Goal: Check status: Check status

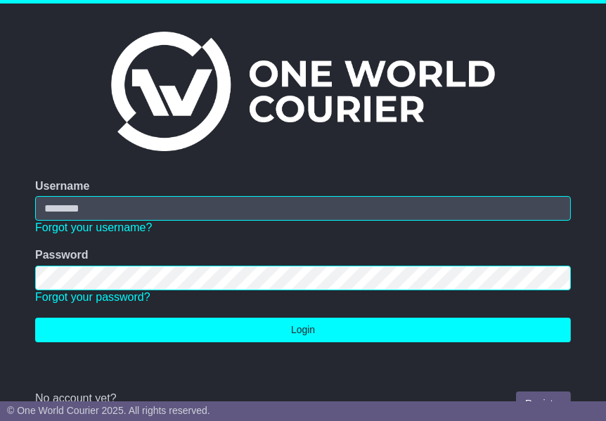
type input "**********"
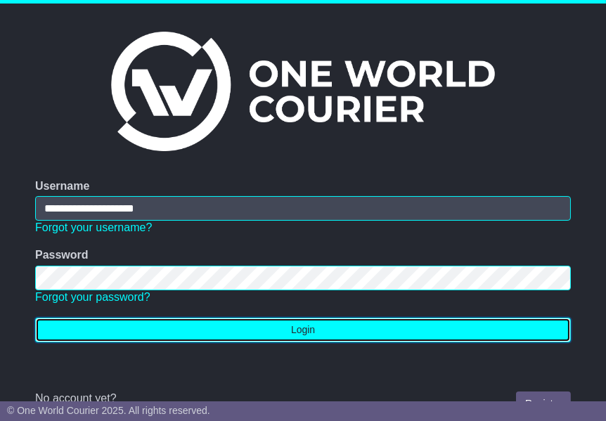
click at [254, 337] on button "Login" at bounding box center [303, 330] width 536 height 25
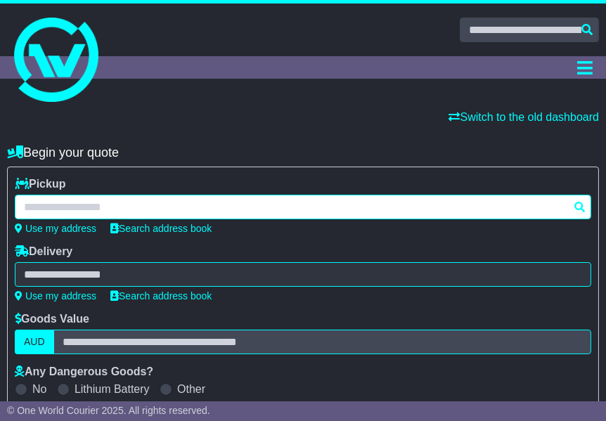
click at [231, 202] on div at bounding box center [303, 207] width 576 height 25
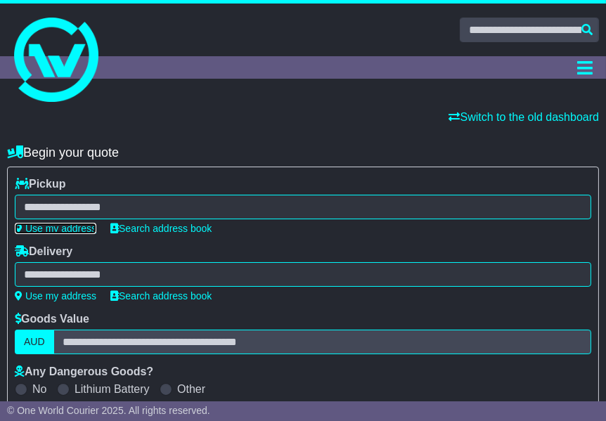
click at [76, 228] on link "Use my address" at bounding box center [56, 228] width 82 height 11
type input "**********"
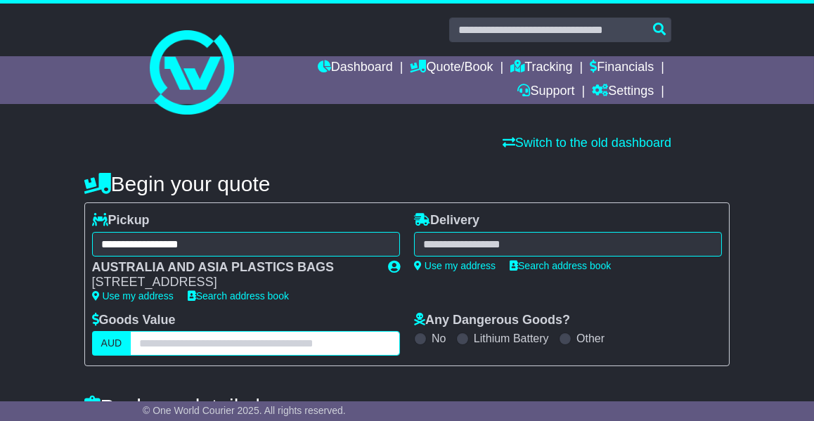
click at [169, 349] on input "text" at bounding box center [265, 343] width 270 height 25
click at [152, 347] on input "text" at bounding box center [265, 343] width 270 height 25
type input "***"
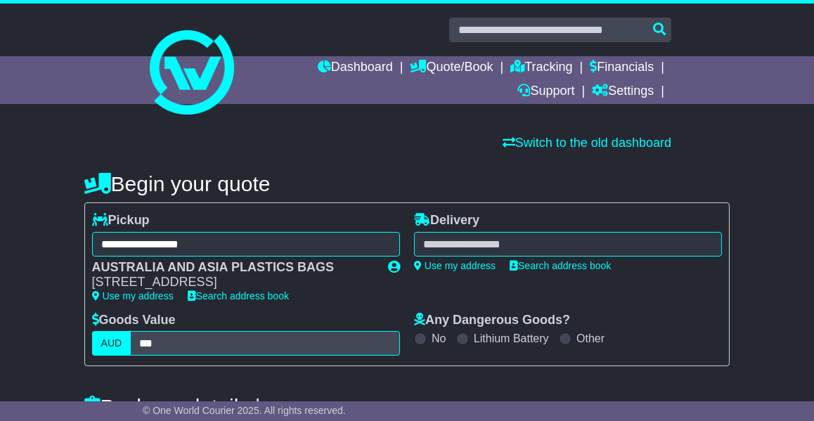
click at [465, 245] on div at bounding box center [568, 244] width 308 height 25
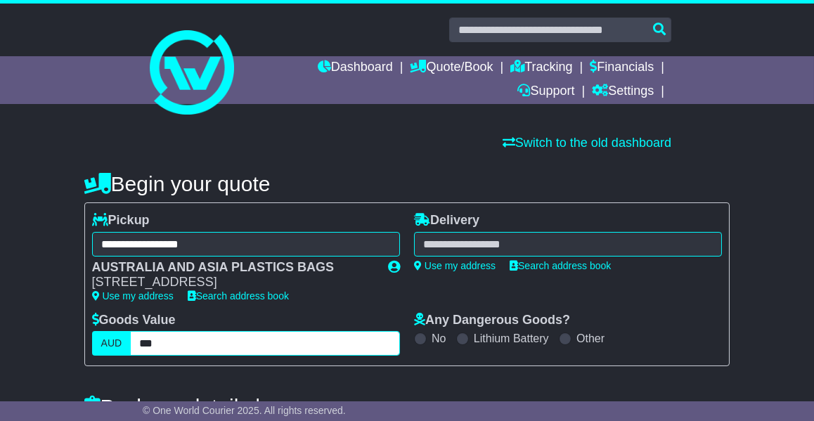
click at [276, 338] on input "***" at bounding box center [265, 343] width 270 height 25
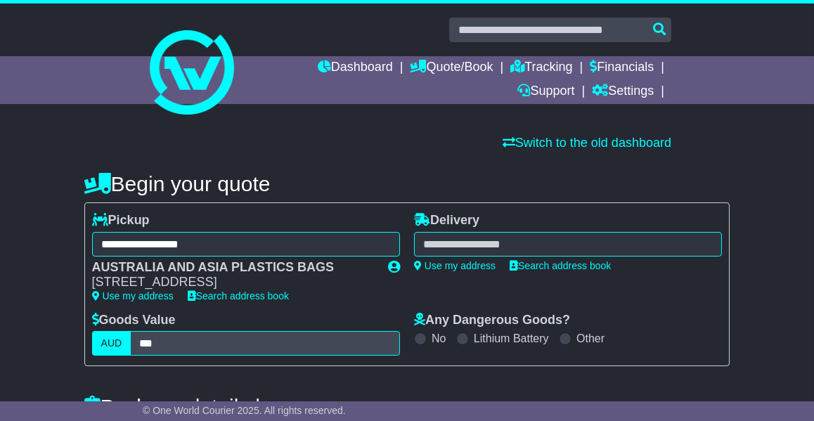
click at [458, 241] on div "**********" at bounding box center [568, 244] width 308 height 25
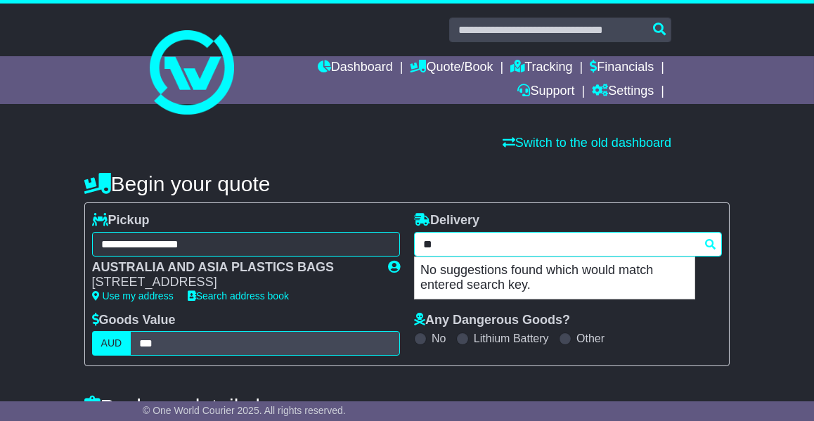
type input "*"
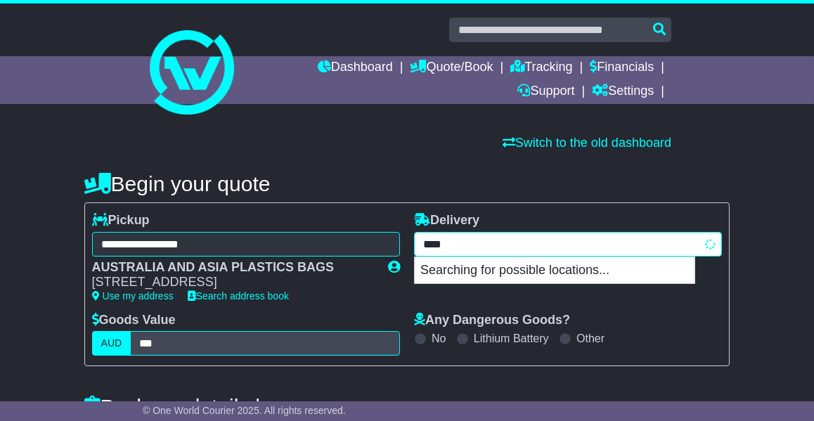
type input "*****"
type input "**********"
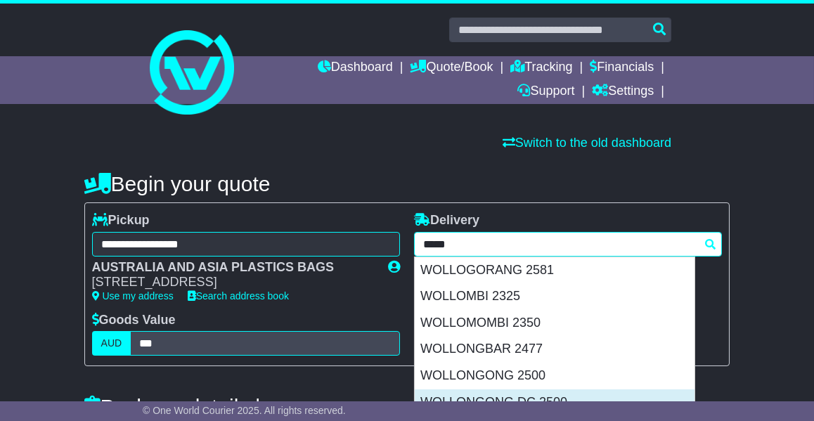
scroll to position [88, 0]
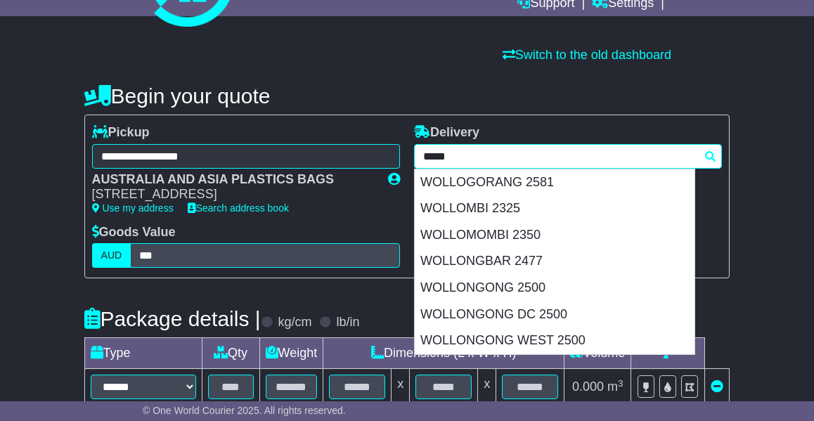
click at [500, 285] on div "WOLLONGONG 2500" at bounding box center [555, 288] width 280 height 27
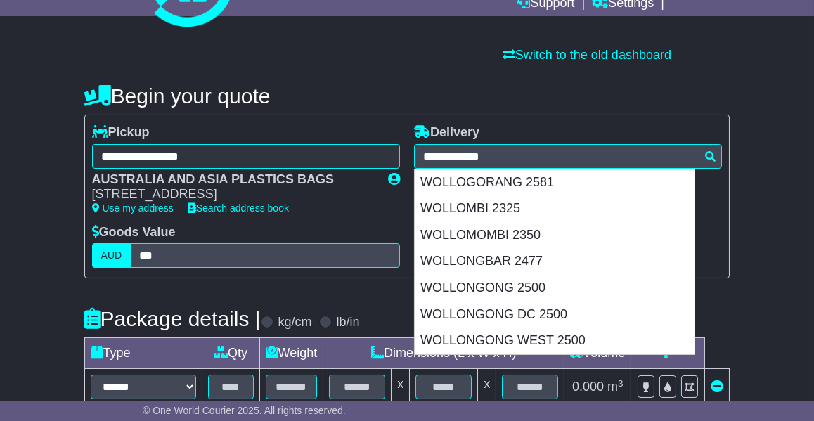
type input "**********"
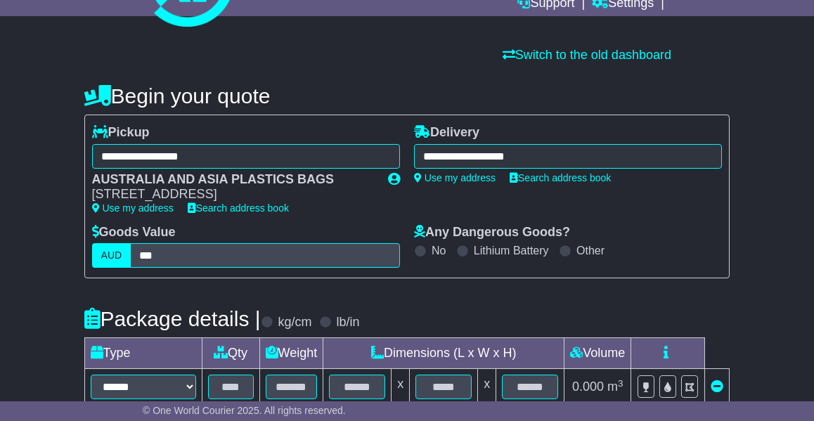
scroll to position [351, 0]
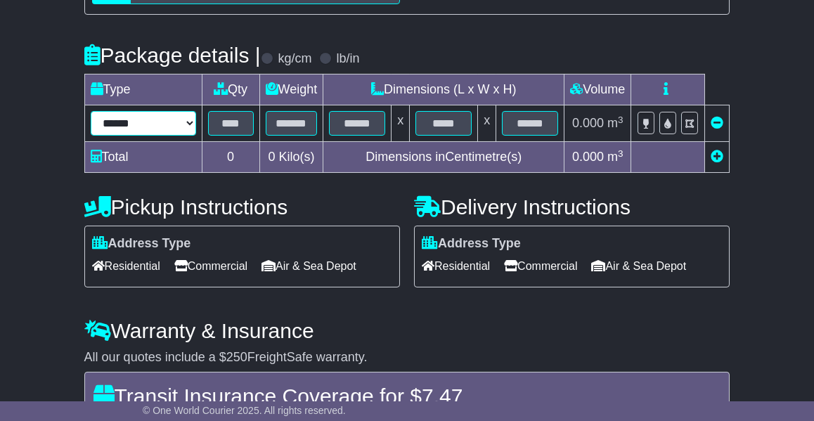
click at [174, 120] on select "****** ****** *** ******** **** ****** ***" at bounding box center [143, 123] width 105 height 25
select select "****"
click at [91, 111] on select "****** ****** *** ******** **** ****** ***" at bounding box center [143, 123] width 105 height 25
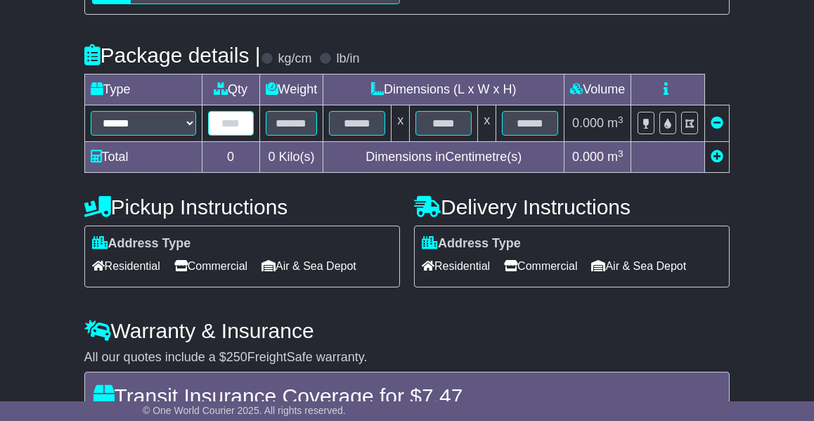
click at [225, 122] on input "text" at bounding box center [231, 123] width 46 height 25
type input "*"
type input "**"
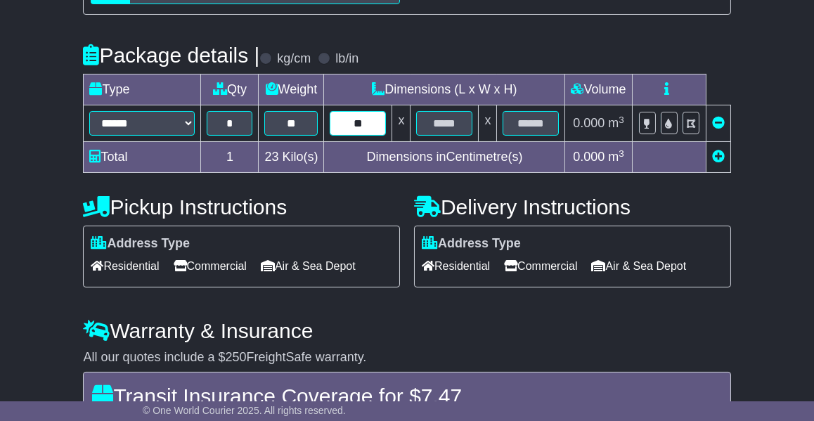
click at [370, 125] on input "**" at bounding box center [358, 123] width 56 height 25
type input "*"
type input "**"
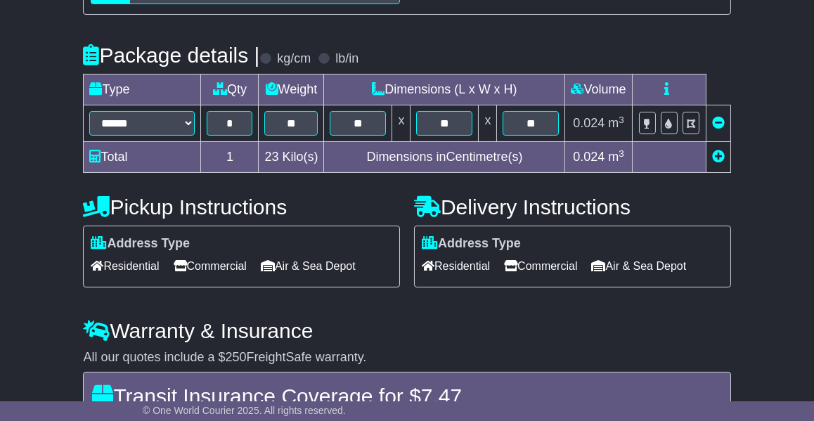
click at [540, 260] on span "Commercial" at bounding box center [540, 266] width 73 height 22
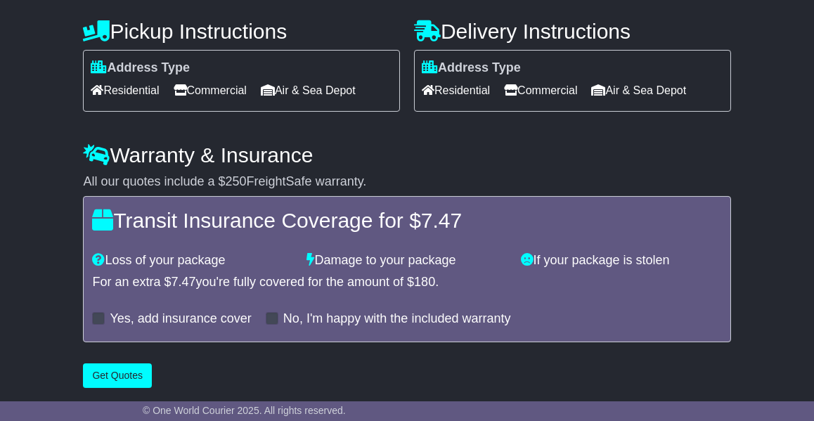
scroll to position [528, 0]
click at [130, 373] on button "Get Quotes" at bounding box center [117, 375] width 69 height 25
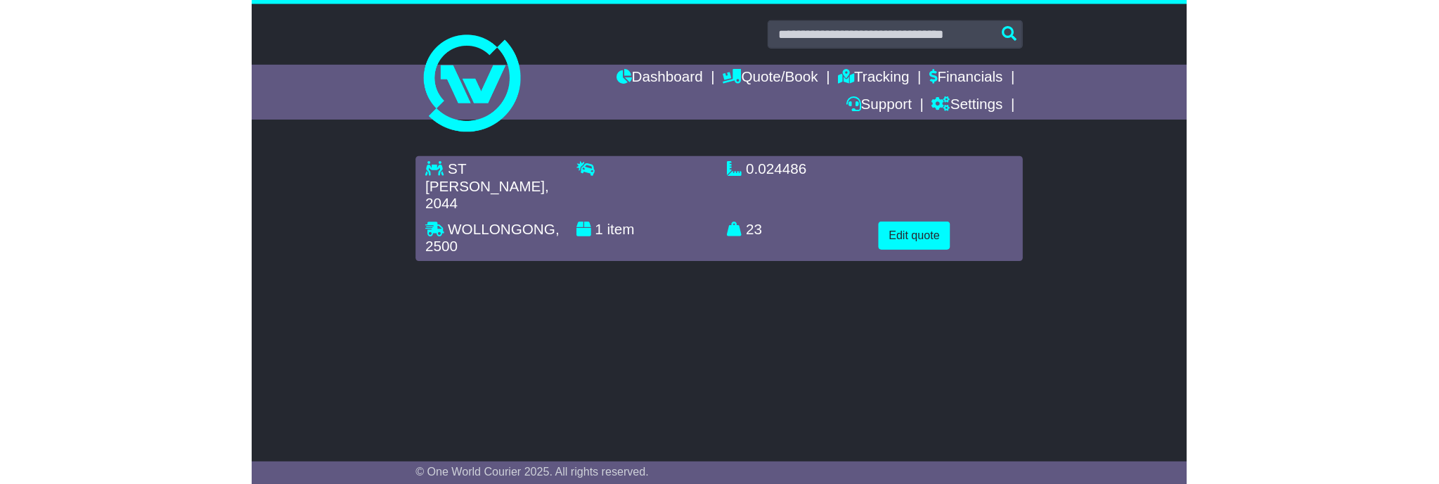
scroll to position [0, 0]
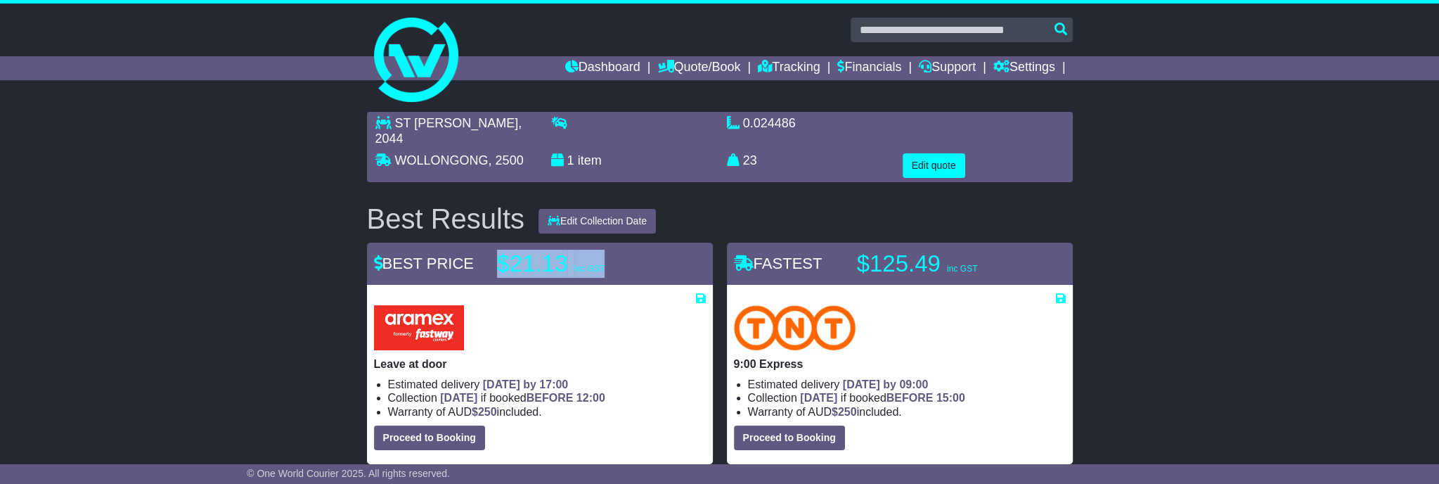
drag, startPoint x: 501, startPoint y: 246, endPoint x: 626, endPoint y: 247, distance: 125.1
click at [605, 250] on p "$21.13 inc GST" at bounding box center [585, 264] width 176 height 28
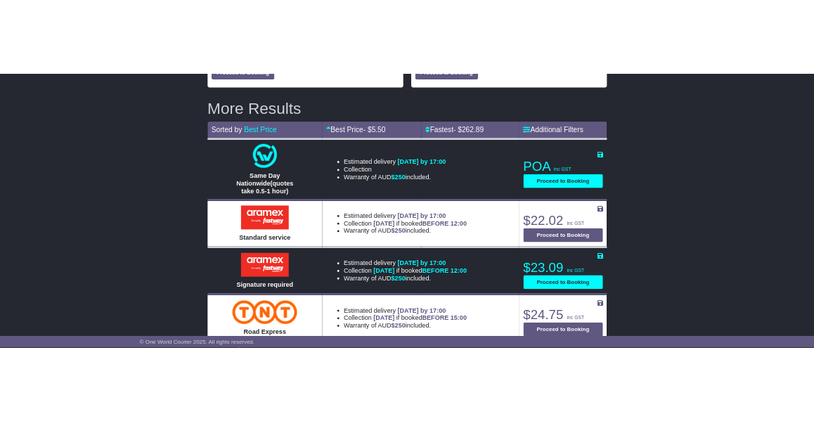
scroll to position [615, 0]
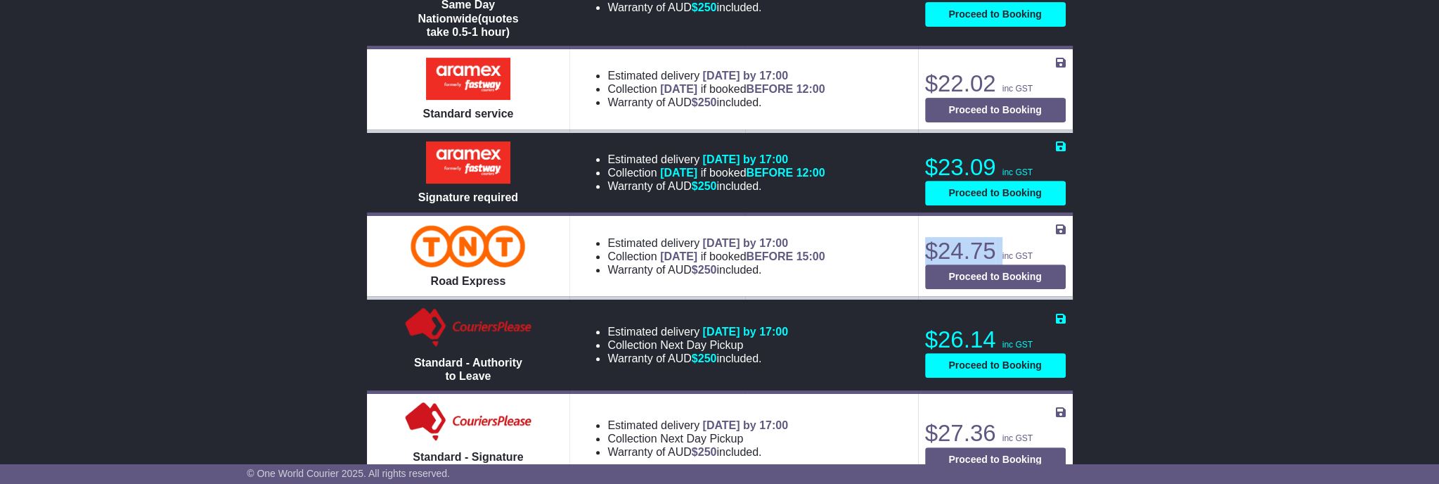
drag, startPoint x: 919, startPoint y: 233, endPoint x: 1002, endPoint y: 231, distance: 83.0
click at [605, 231] on td "$24.75 inc GST Proceed to Booking About this service Save Quote × Close Save" at bounding box center [995, 256] width 155 height 84
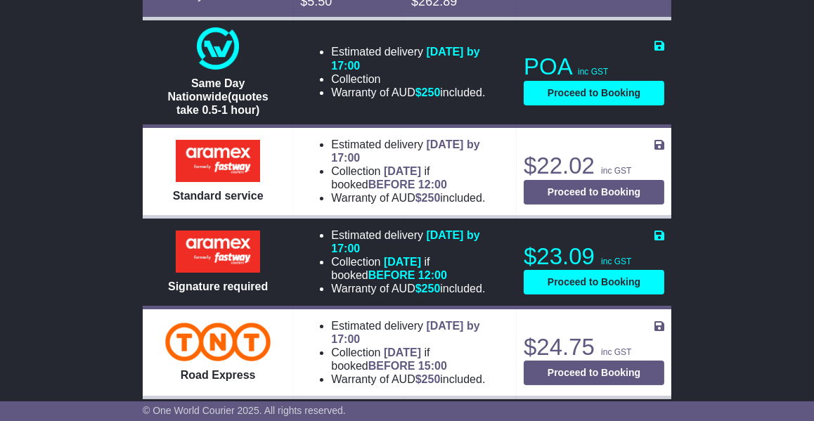
drag, startPoint x: 714, startPoint y: 255, endPoint x: 706, endPoint y: 254, distance: 7.8
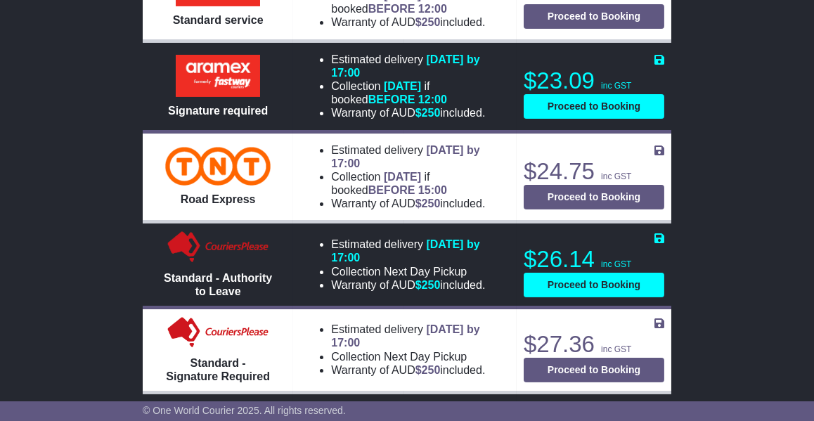
scroll to position [703, 0]
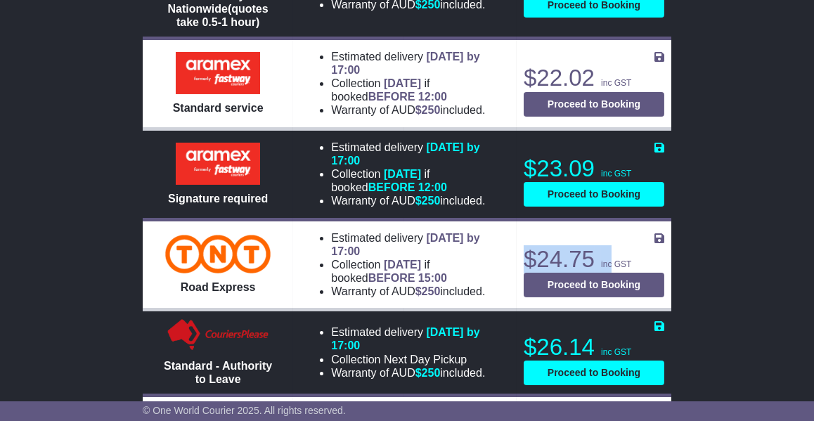
drag, startPoint x: 529, startPoint y: 240, endPoint x: 612, endPoint y: 239, distance: 83.0
click at [605, 245] on p "$24.75 inc GST" at bounding box center [594, 259] width 141 height 28
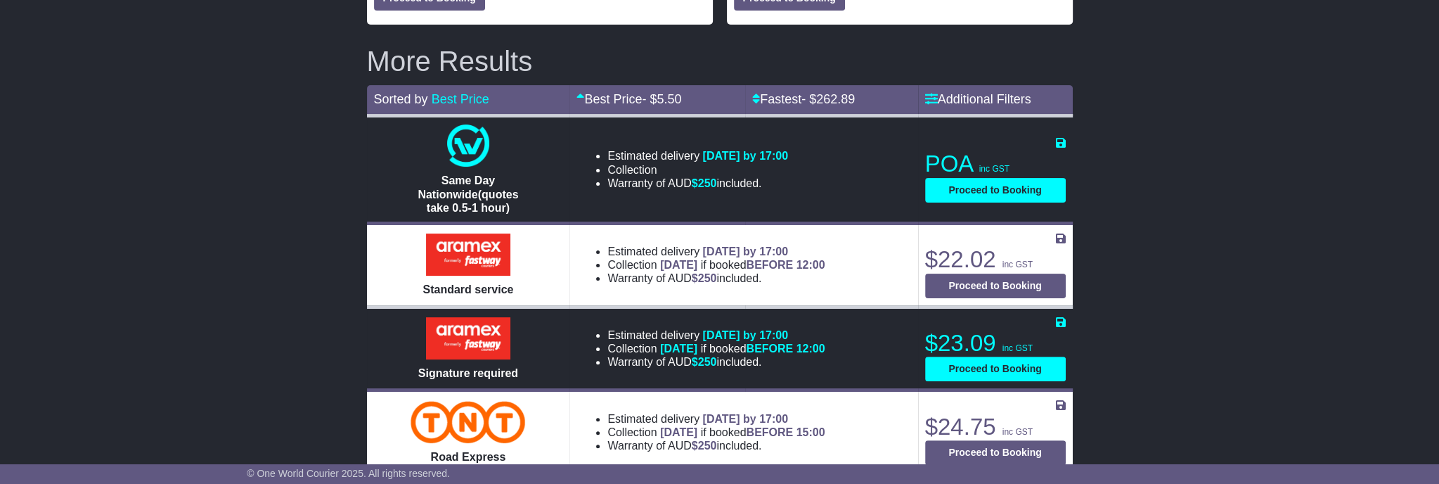
scroll to position [176, 0]
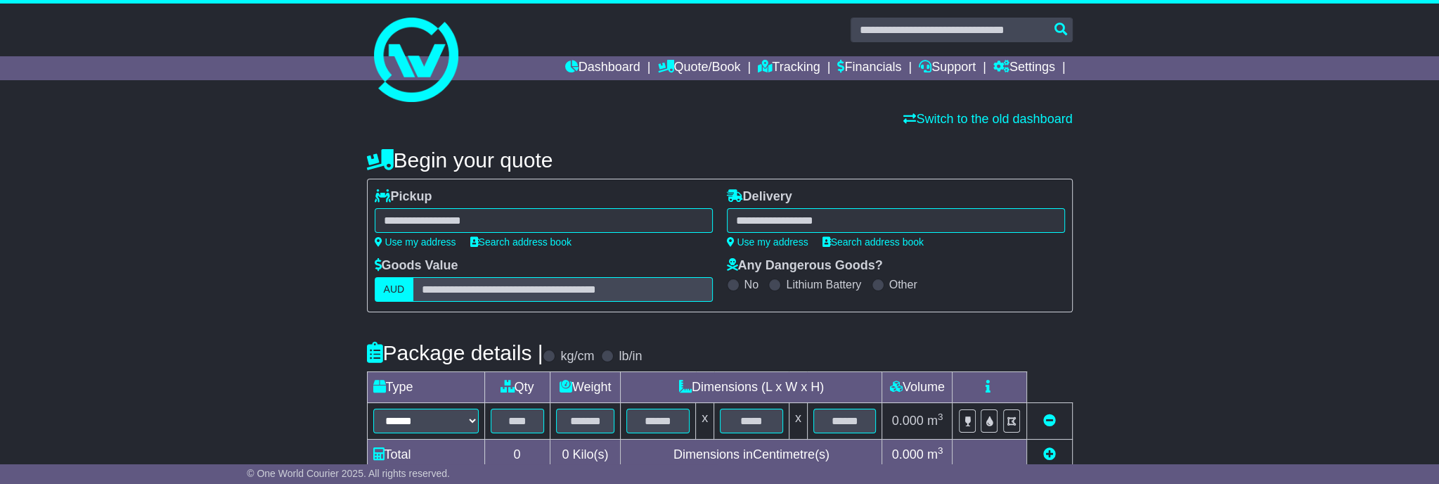
click at [682, 175] on div "**********" at bounding box center [720, 401] width 706 height 521
click at [679, 64] on link "Quote/Book" at bounding box center [698, 68] width 83 height 24
click at [673, 89] on link "Domestic" at bounding box center [713, 91] width 111 height 15
click at [604, 60] on link "Dashboard" at bounding box center [602, 68] width 75 height 24
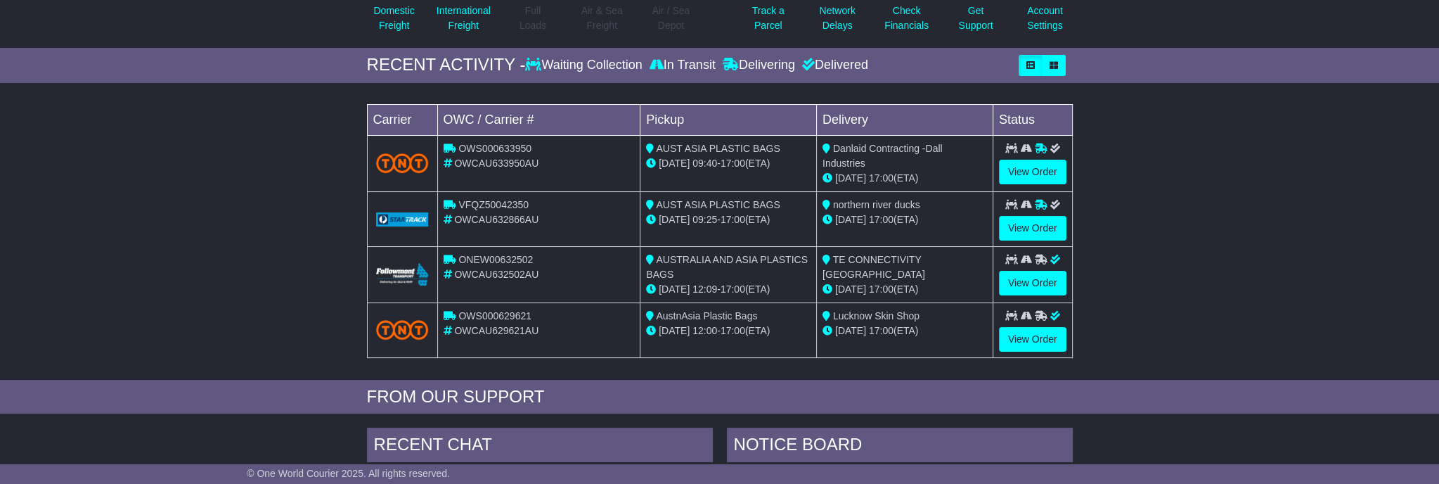
scroll to position [88, 0]
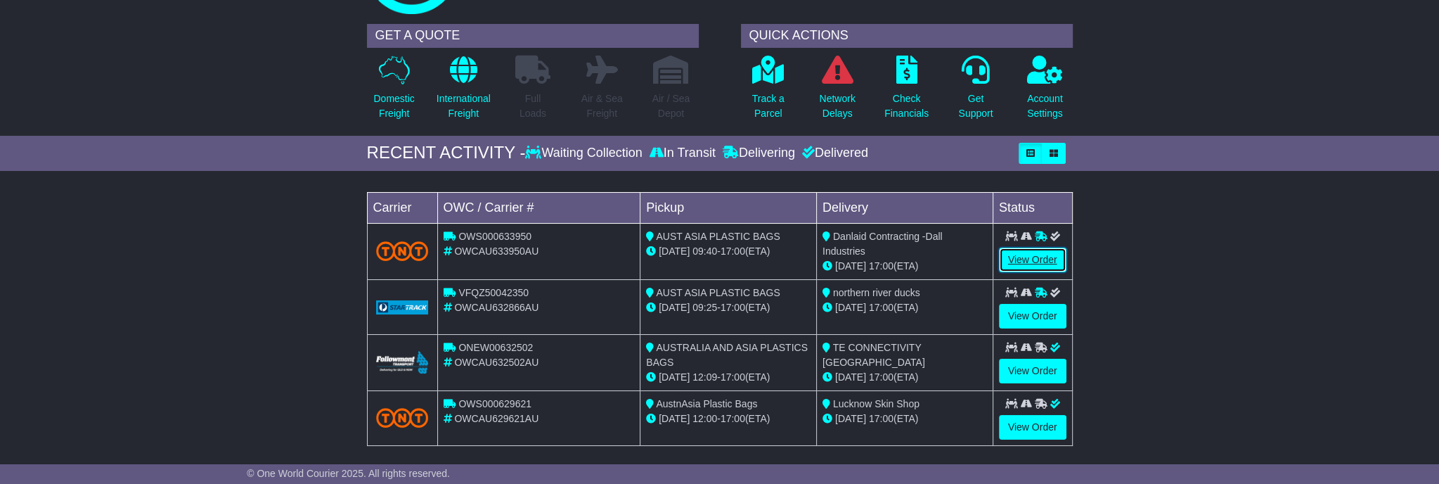
click at [1011, 250] on link "View Order" at bounding box center [1032, 259] width 67 height 25
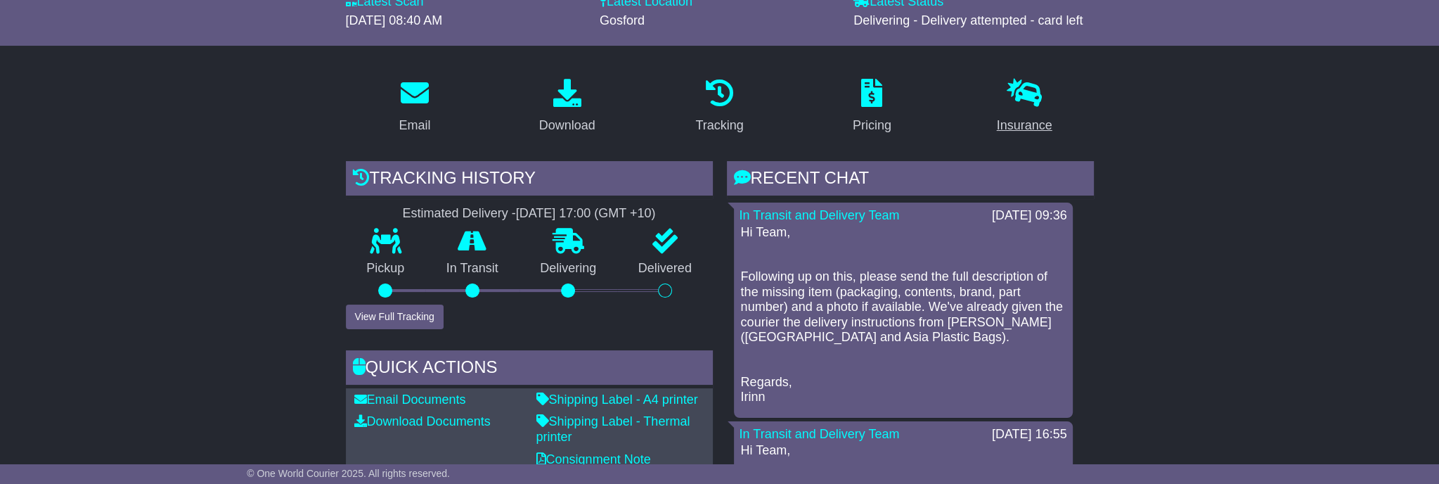
scroll to position [264, 0]
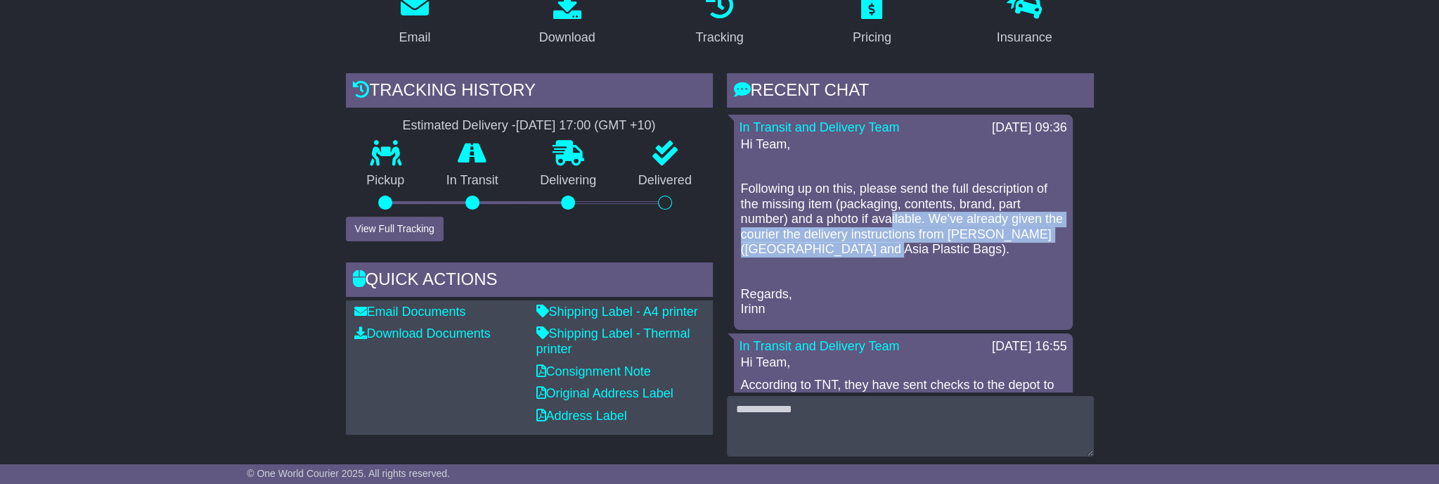
drag, startPoint x: 890, startPoint y: 215, endPoint x: 893, endPoint y: 243, distance: 28.3
click at [894, 243] on p "Following up on this, please send the full description of the missing item (pac…" at bounding box center [903, 219] width 325 height 76
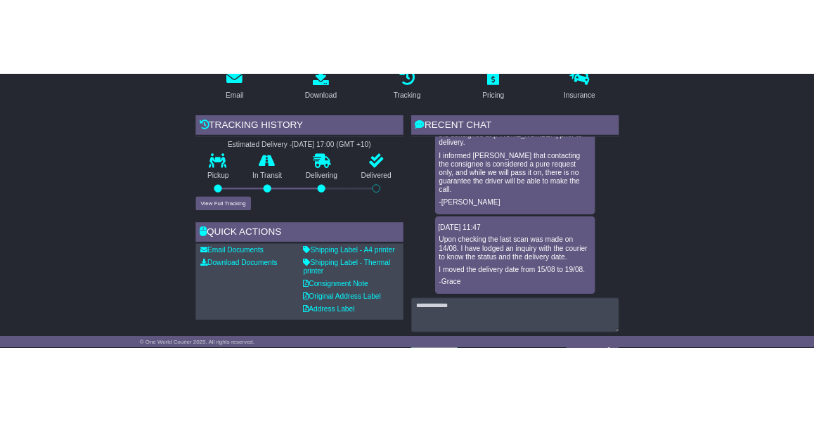
scroll to position [0, 0]
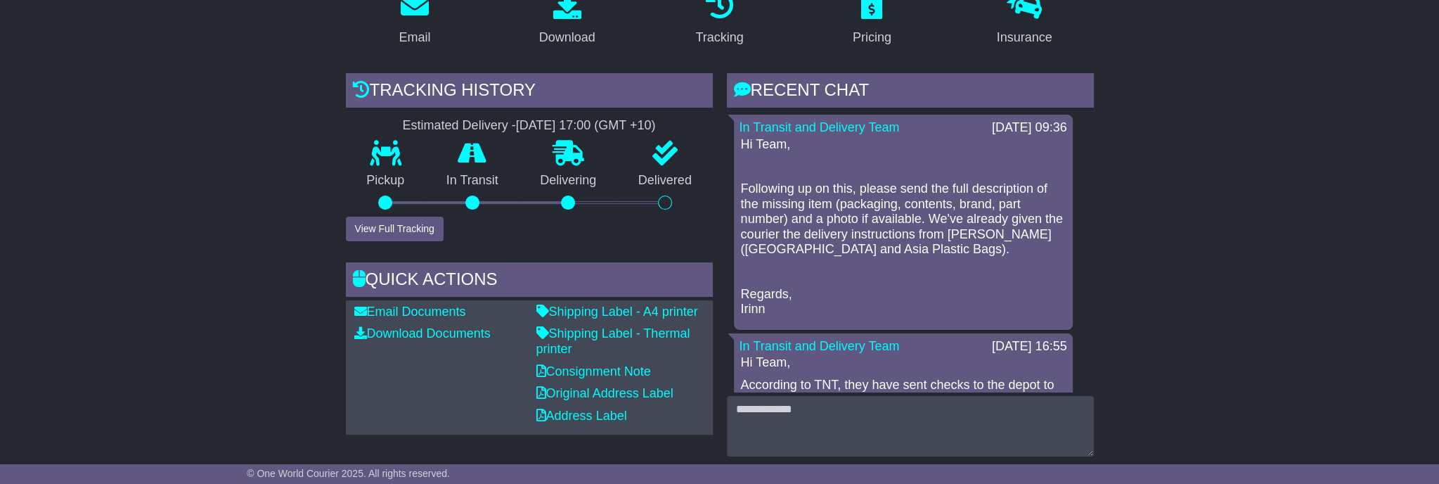
click at [948, 253] on p "Following up on this, please send the full description of the missing item (pac…" at bounding box center [903, 219] width 325 height 76
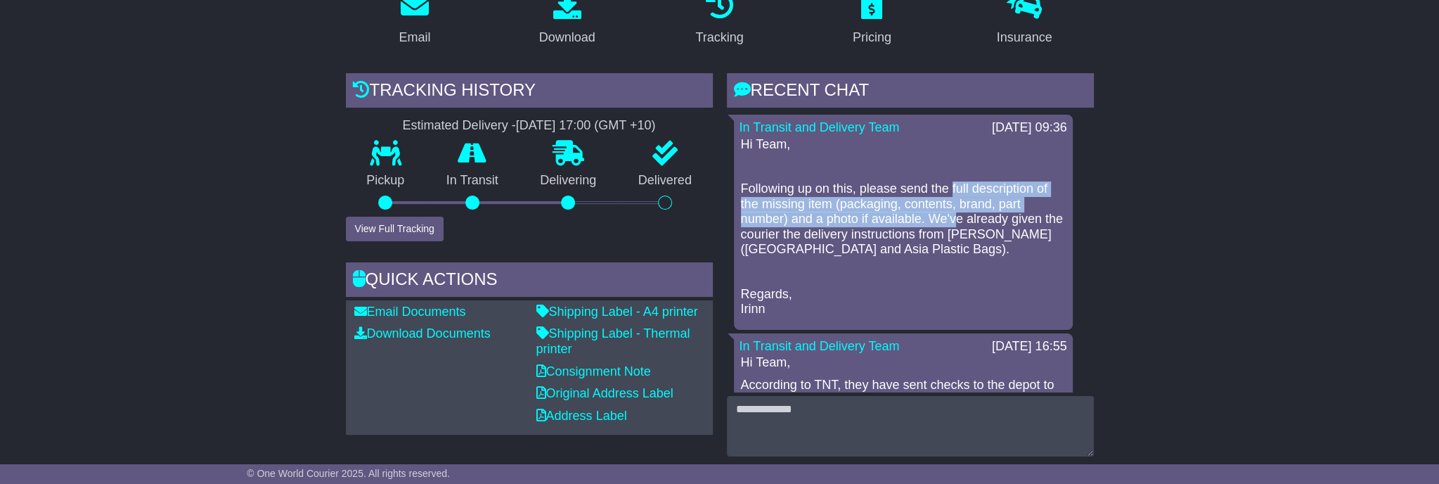
drag, startPoint x: 950, startPoint y: 191, endPoint x: 955, endPoint y: 224, distance: 32.8
click at [955, 224] on p "Following up on this, please send the full description of the missing item (pac…" at bounding box center [903, 219] width 325 height 76
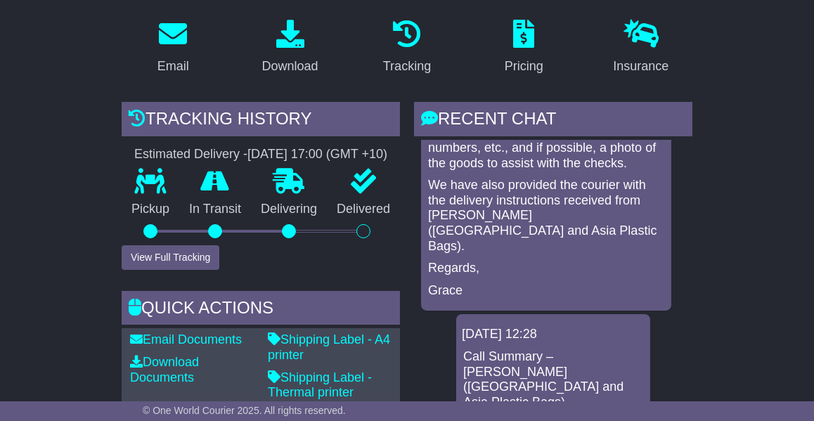
scroll to position [439, 0]
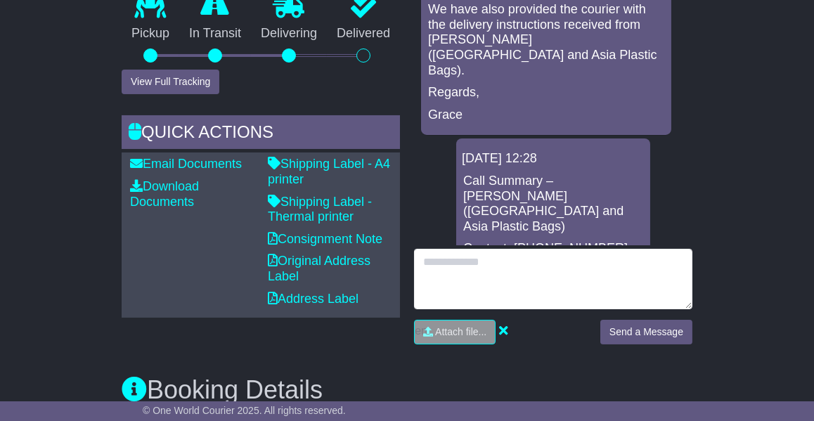
click at [605, 271] on textarea at bounding box center [553, 279] width 278 height 60
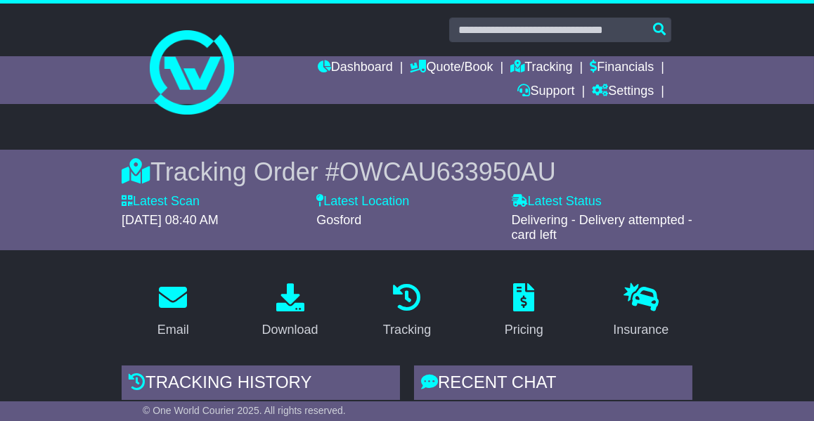
scroll to position [176, 0]
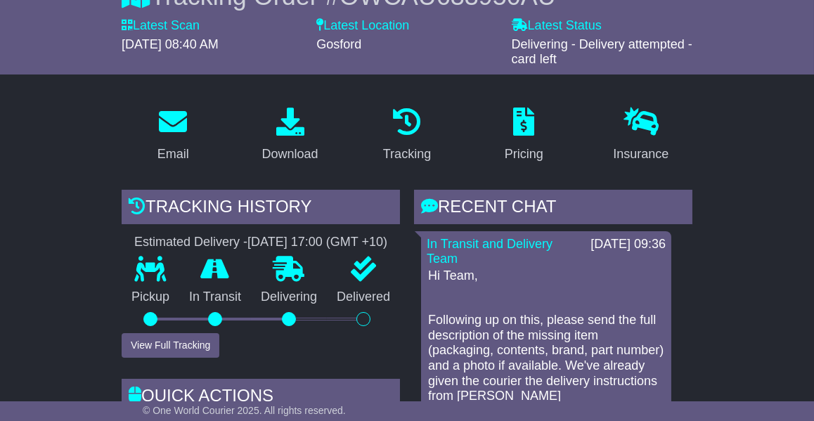
scroll to position [0, 0]
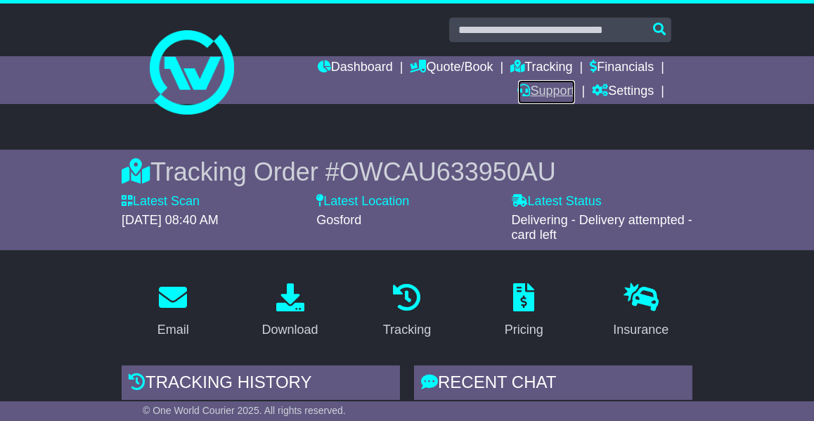
click at [559, 83] on link "Support" at bounding box center [546, 92] width 57 height 24
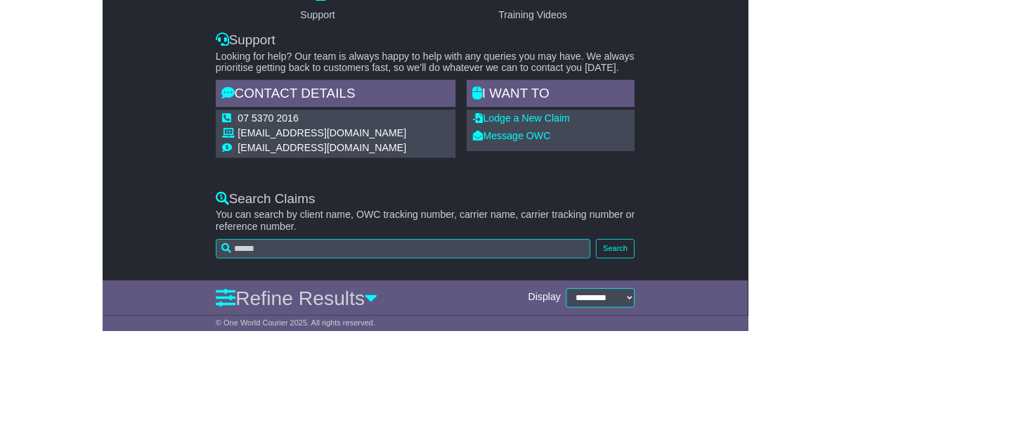
scroll to position [152, 0]
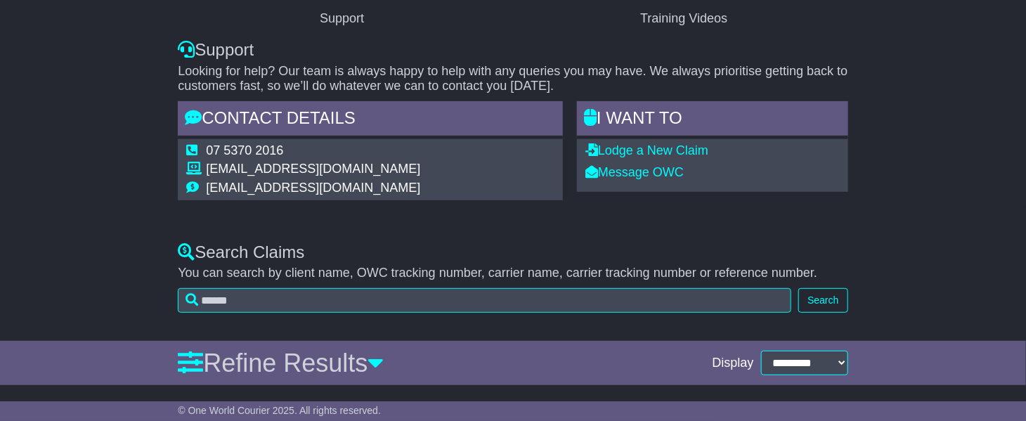
click at [813, 130] on div "Support Training Videos Support Looking for help? Our team is always happy to h…" at bounding box center [513, 91] width 1026 height 276
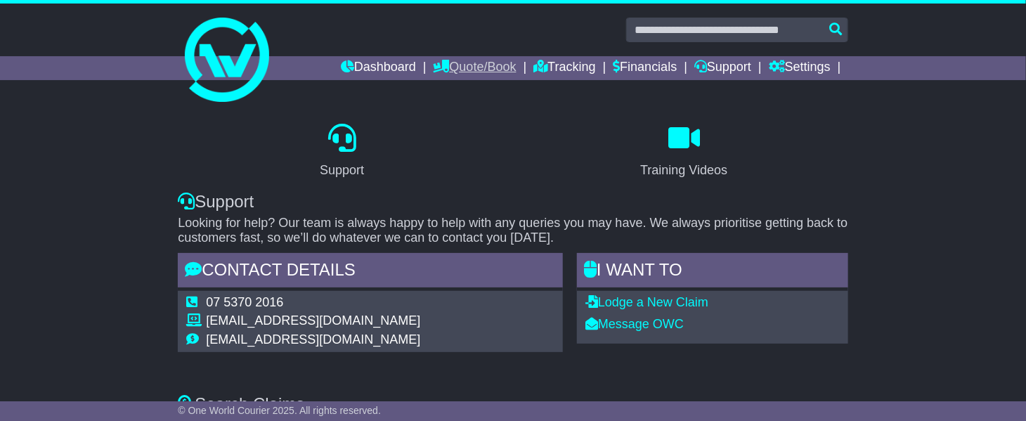
click at [496, 67] on link "Quote/Book" at bounding box center [475, 68] width 83 height 24
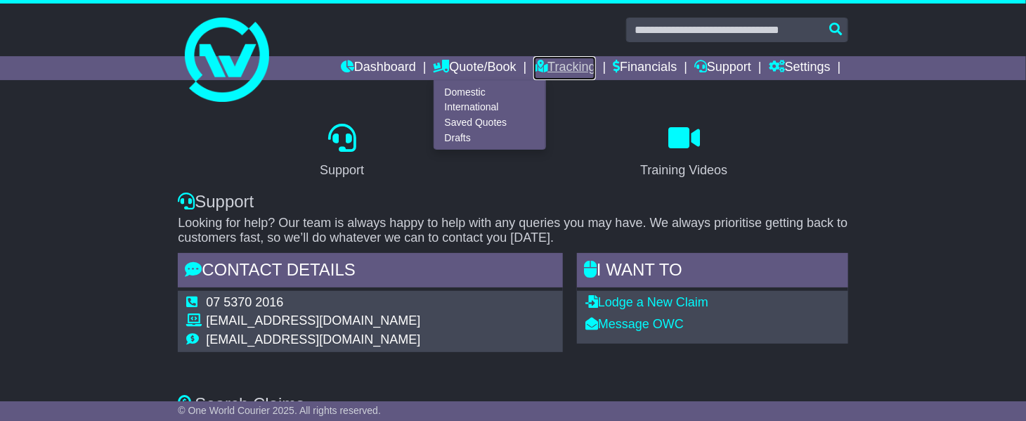
click at [546, 71] on link "Tracking" at bounding box center [564, 68] width 62 height 24
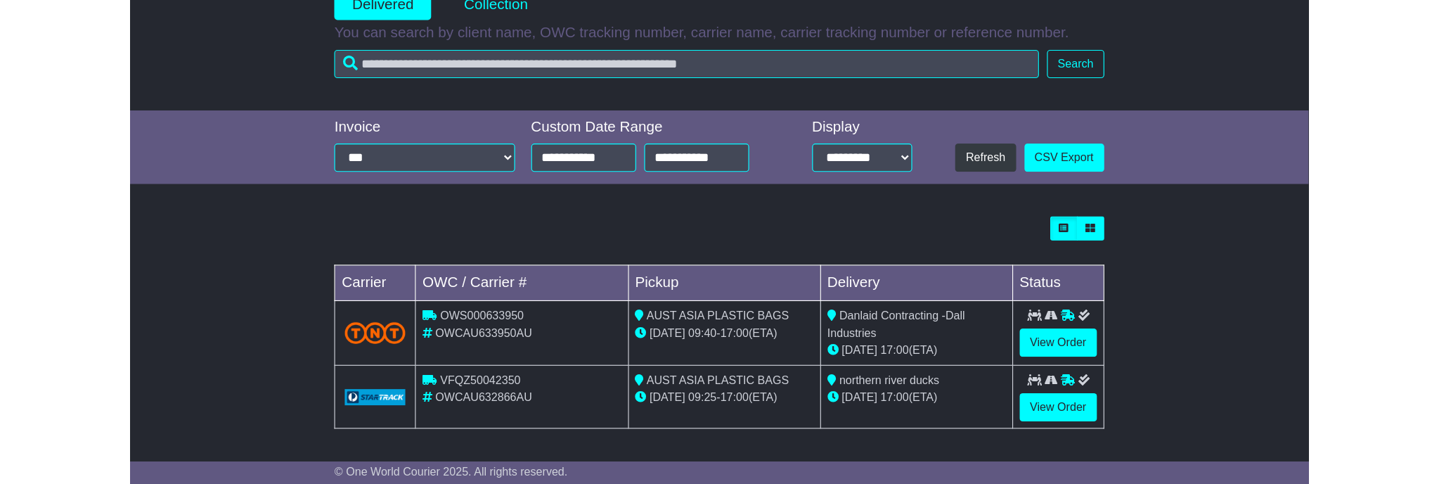
scroll to position [164, 0]
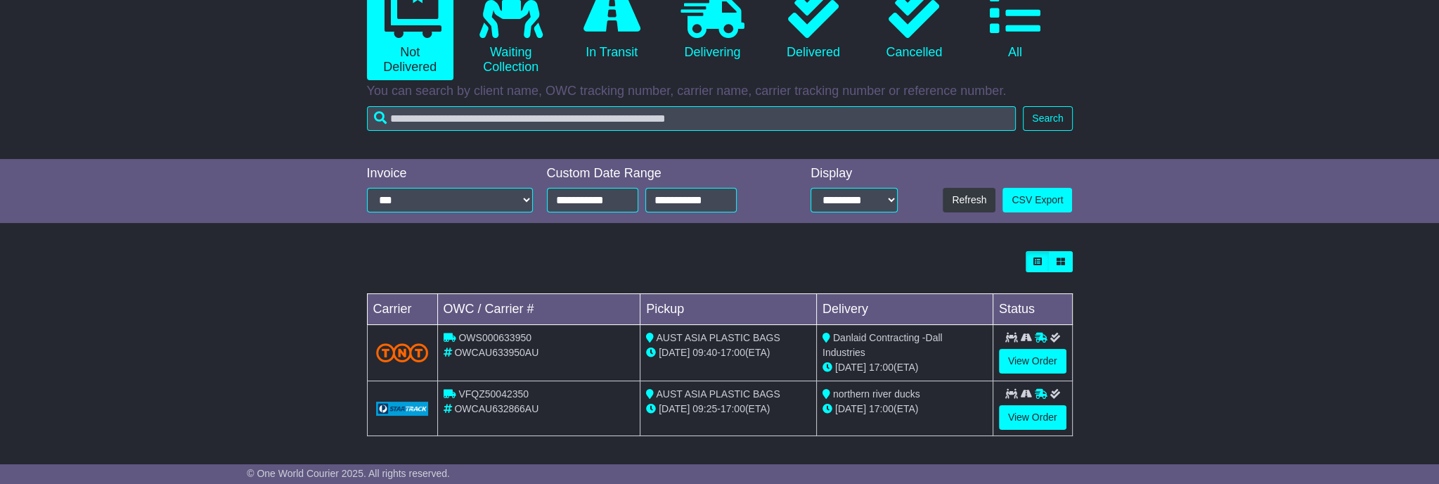
click at [546, 342] on div "OWS000633950" at bounding box center [539, 337] width 191 height 15
click at [551, 334] on div "OWS000633950" at bounding box center [539, 337] width 191 height 15
click at [541, 348] on div "OWCAU633950AU" at bounding box center [539, 352] width 191 height 15
drag, startPoint x: 481, startPoint y: 336, endPoint x: 545, endPoint y: 332, distance: 64.1
click at [545, 332] on div "OWS000633950" at bounding box center [539, 337] width 191 height 15
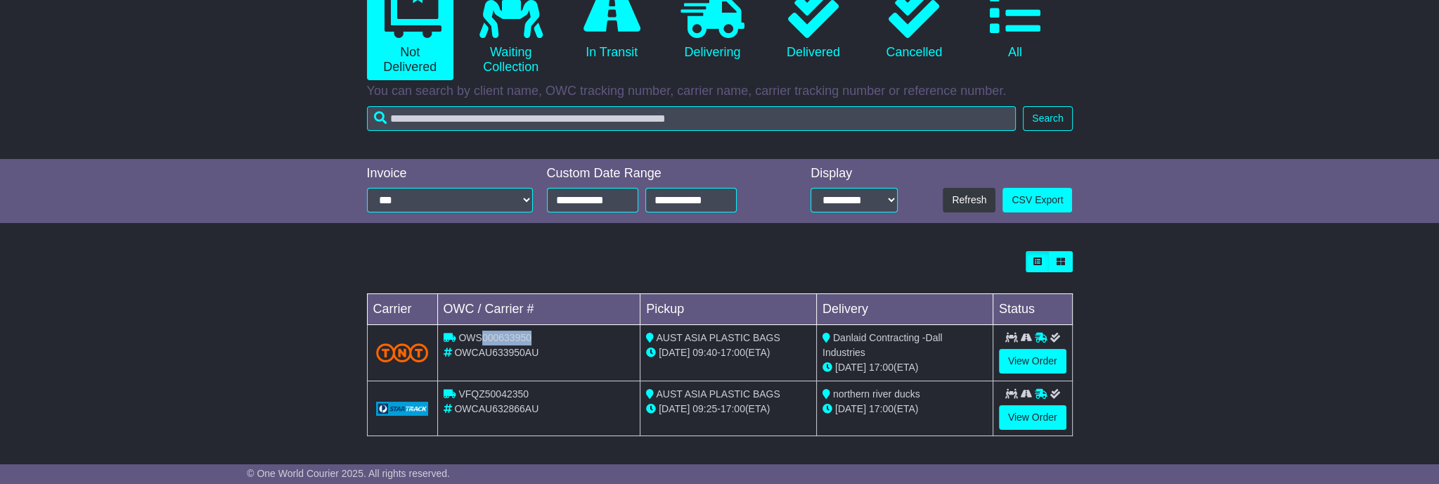
click at [545, 332] on div "OWS000633950" at bounding box center [539, 337] width 191 height 15
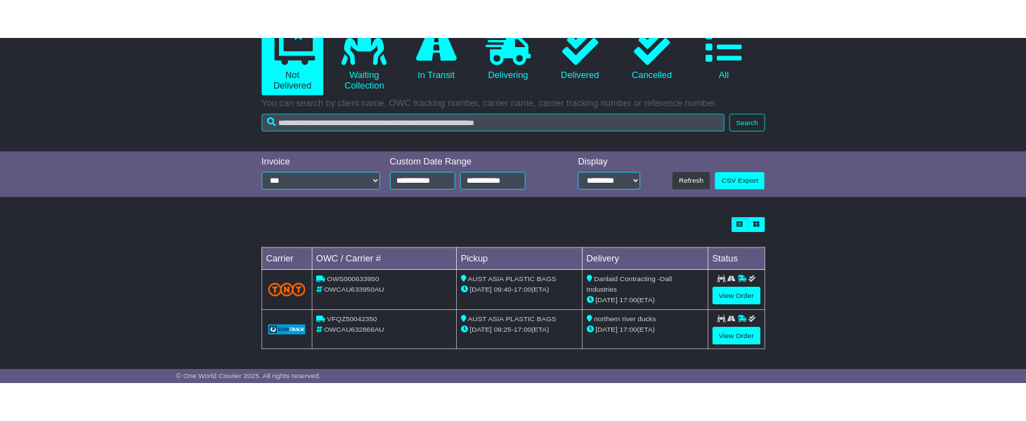
scroll to position [226, 0]
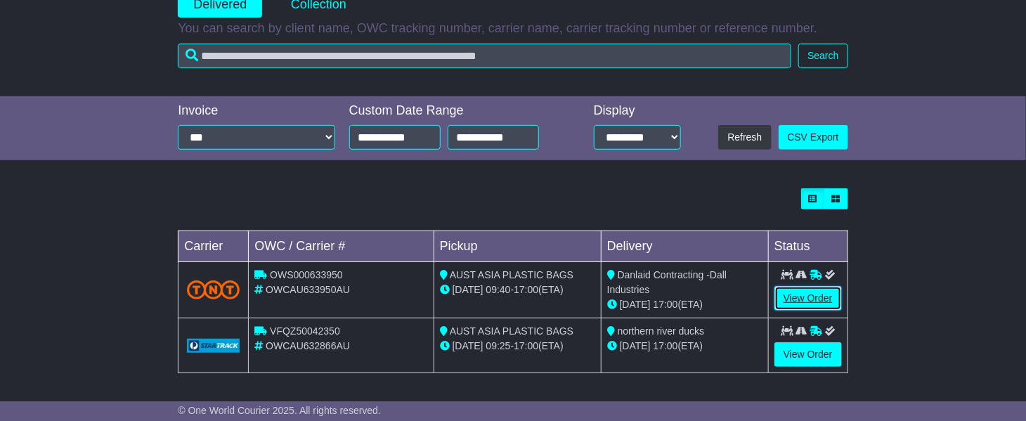
click at [808, 297] on link "View Order" at bounding box center [808, 298] width 67 height 25
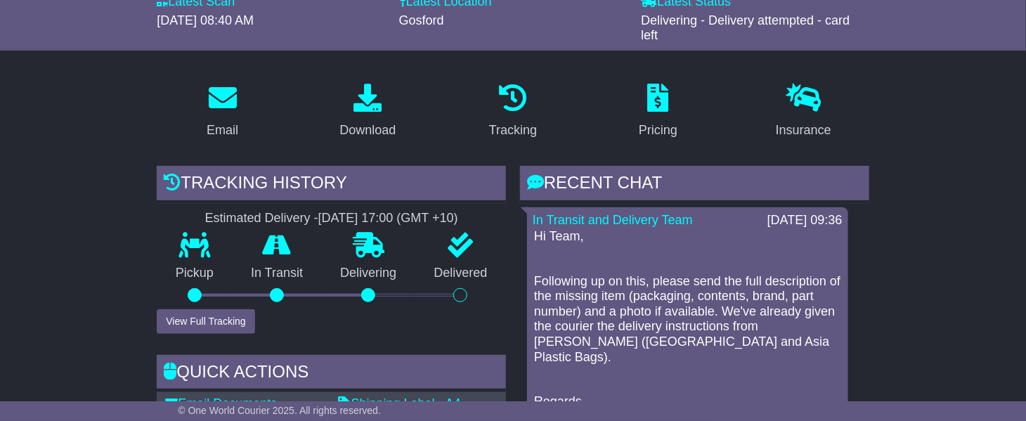
scroll to position [88, 0]
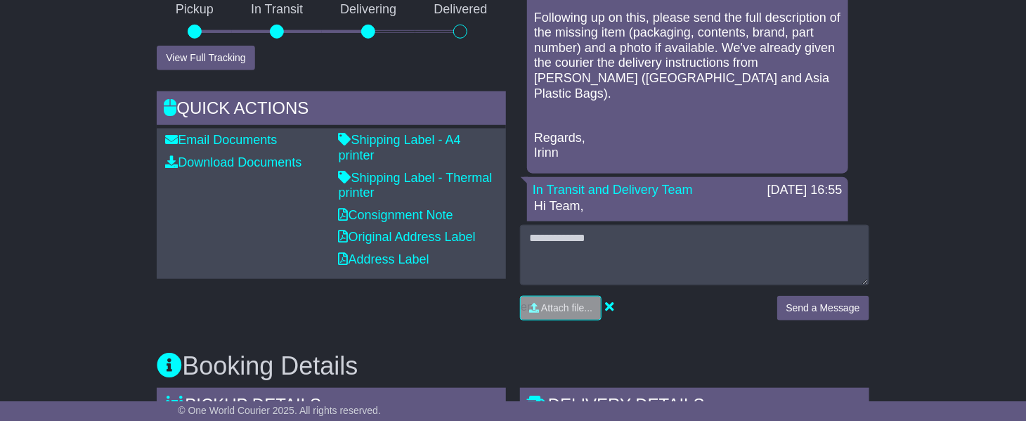
scroll to position [879, 0]
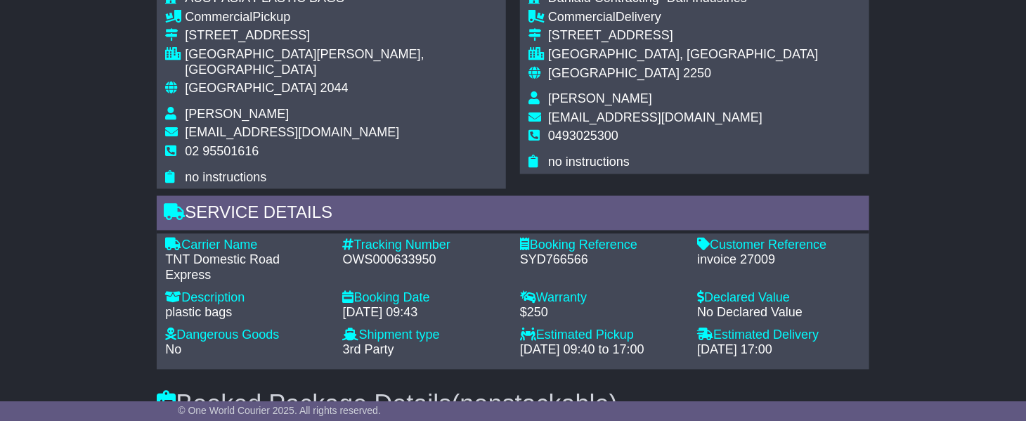
click at [80, 136] on div "Email Download Tracking Pricing Insurance" at bounding box center [513, 106] width 1026 height 1474
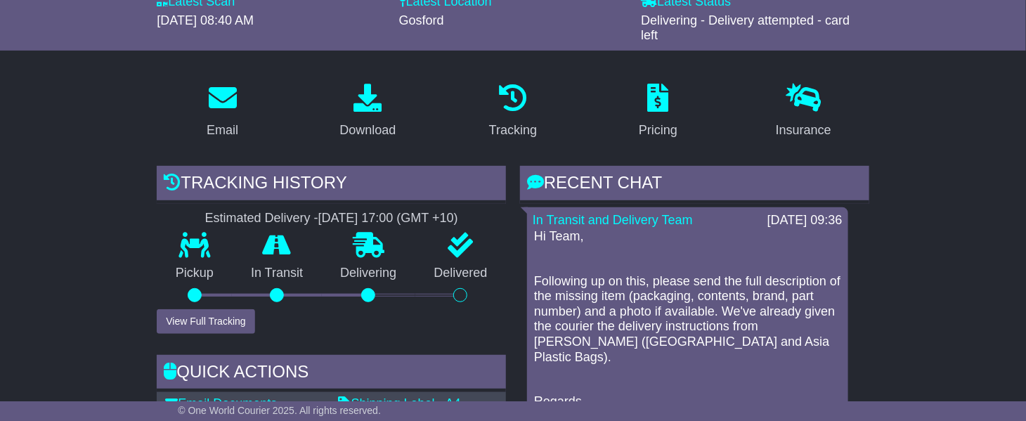
scroll to position [0, 0]
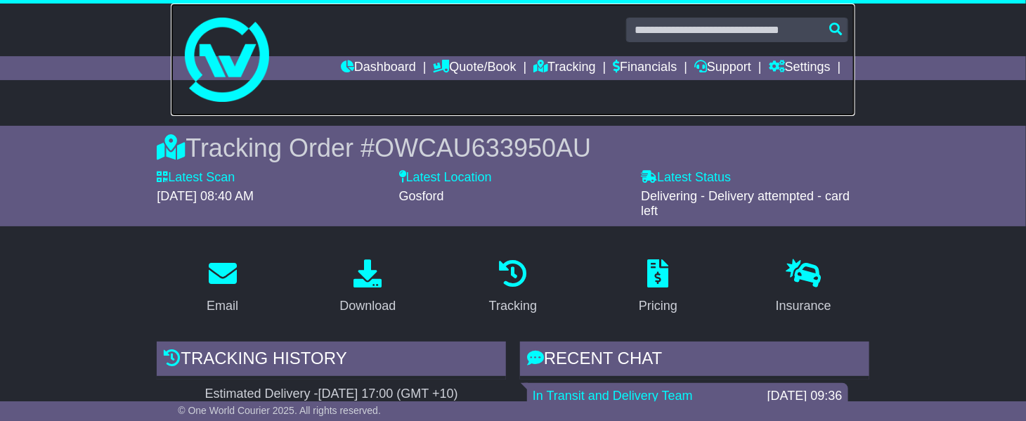
drag, startPoint x: 613, startPoint y: 91, endPoint x: 545, endPoint y: 92, distance: 67.5
click at [613, 92] on link at bounding box center [513, 60] width 684 height 112
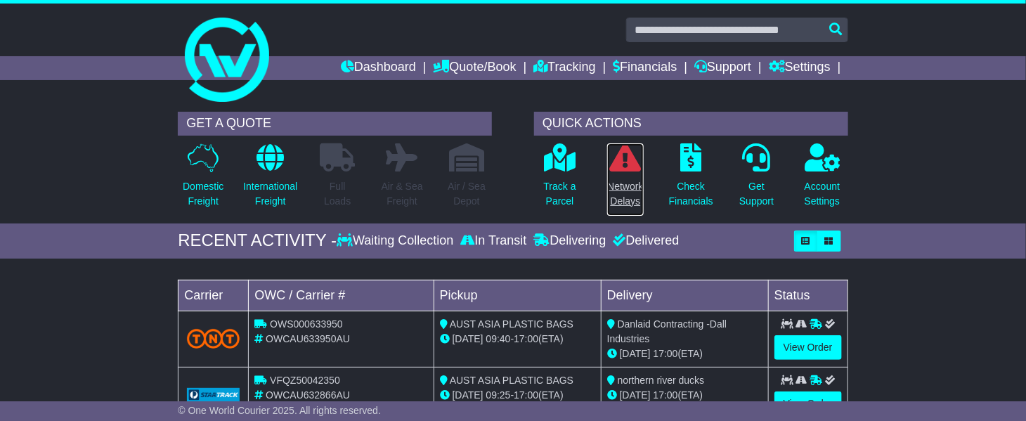
click at [632, 157] on icon at bounding box center [625, 157] width 32 height 28
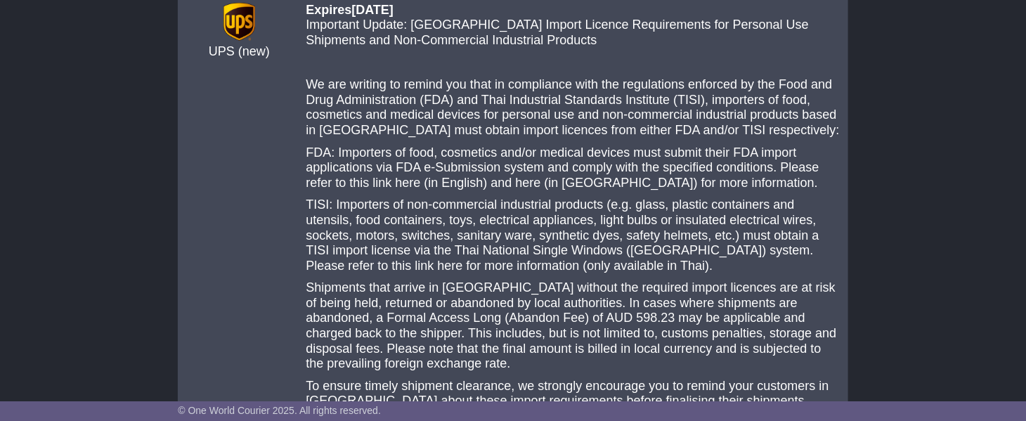
scroll to position [264, 0]
